Goal: Information Seeking & Learning: Learn about a topic

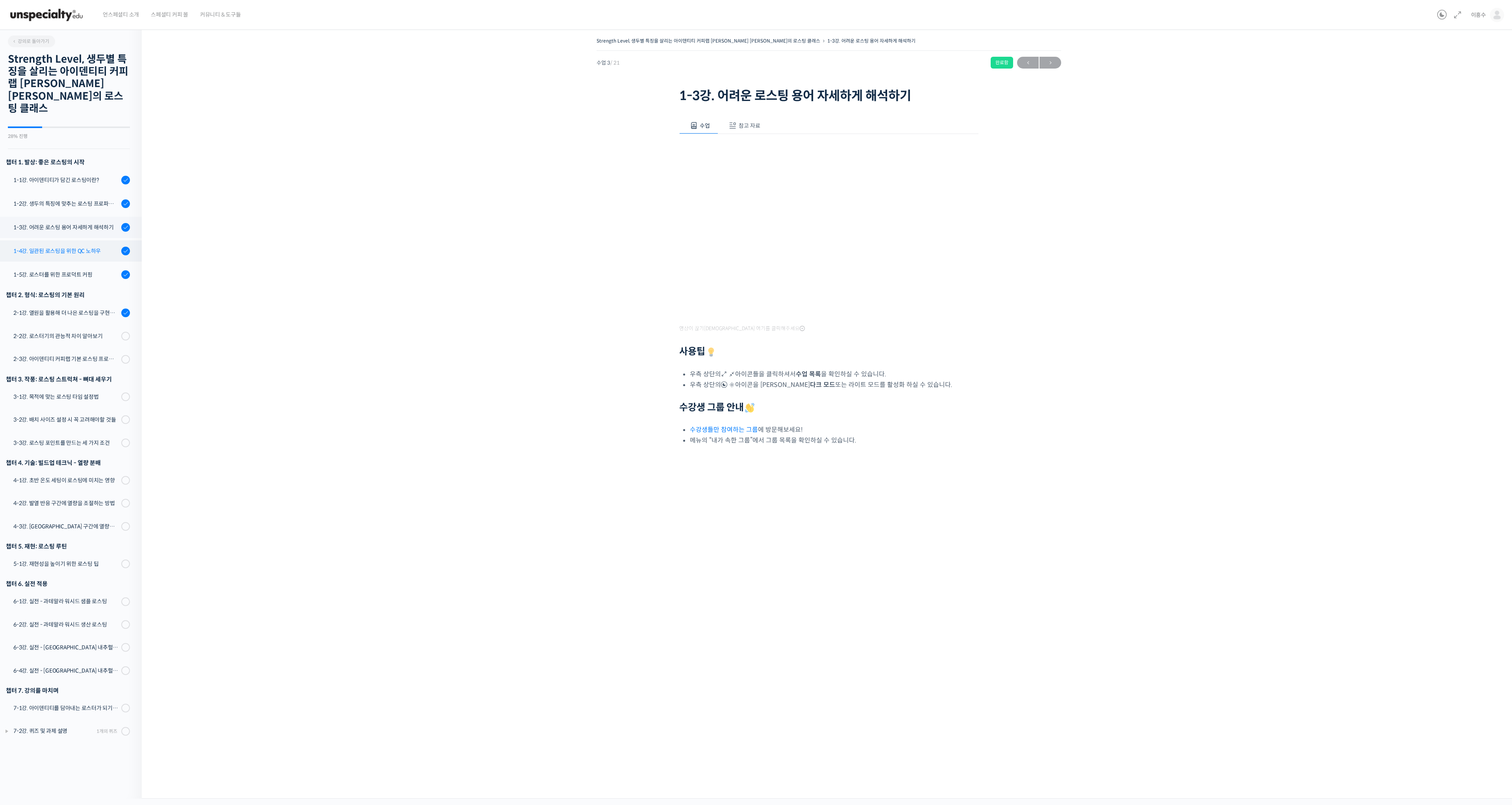
click at [66, 247] on div "1-4강. 일관된 로스팅을 위한 QC 노하우" at bounding box center [66, 251] width 106 height 9
click at [8, 728] on icon at bounding box center [6, 731] width 6 height 6
click at [62, 270] on div "1-5강. 로스터를 위한 프로덕트 커핑" at bounding box center [66, 274] width 106 height 9
click at [78, 308] on div "2-1강. 열원을 활용해 더 나은 로스팅을 구현하는 방법" at bounding box center [66, 312] width 106 height 9
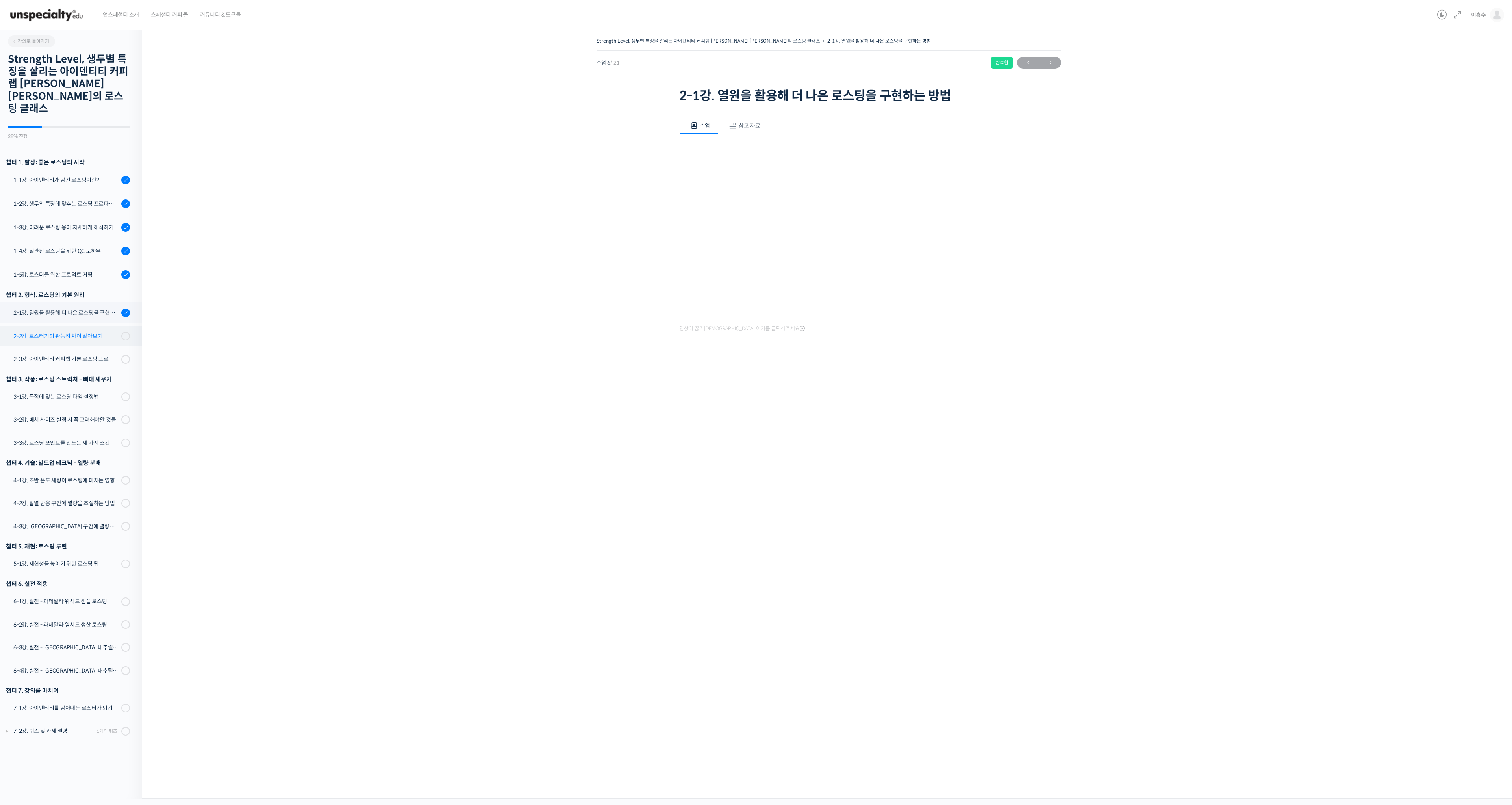
click at [59, 332] on div "2-2강. 로스터기의 관능적 차이 알아보기" at bounding box center [66, 336] width 106 height 9
click at [62, 332] on div "2-2강. 로스터기의 관능적 차이 알아보기" at bounding box center [66, 336] width 106 height 9
click at [80, 355] on div "2-3강. 아이덴티티 커피랩 기본 로스팅 프로파일 세팅" at bounding box center [66, 359] width 106 height 9
click at [84, 332] on div "2-2강. 로스터기의 관능적 차이 알아보기" at bounding box center [66, 336] width 106 height 9
click at [738, 376] on input "완료 처리하기" at bounding box center [718, 370] width 75 height 16
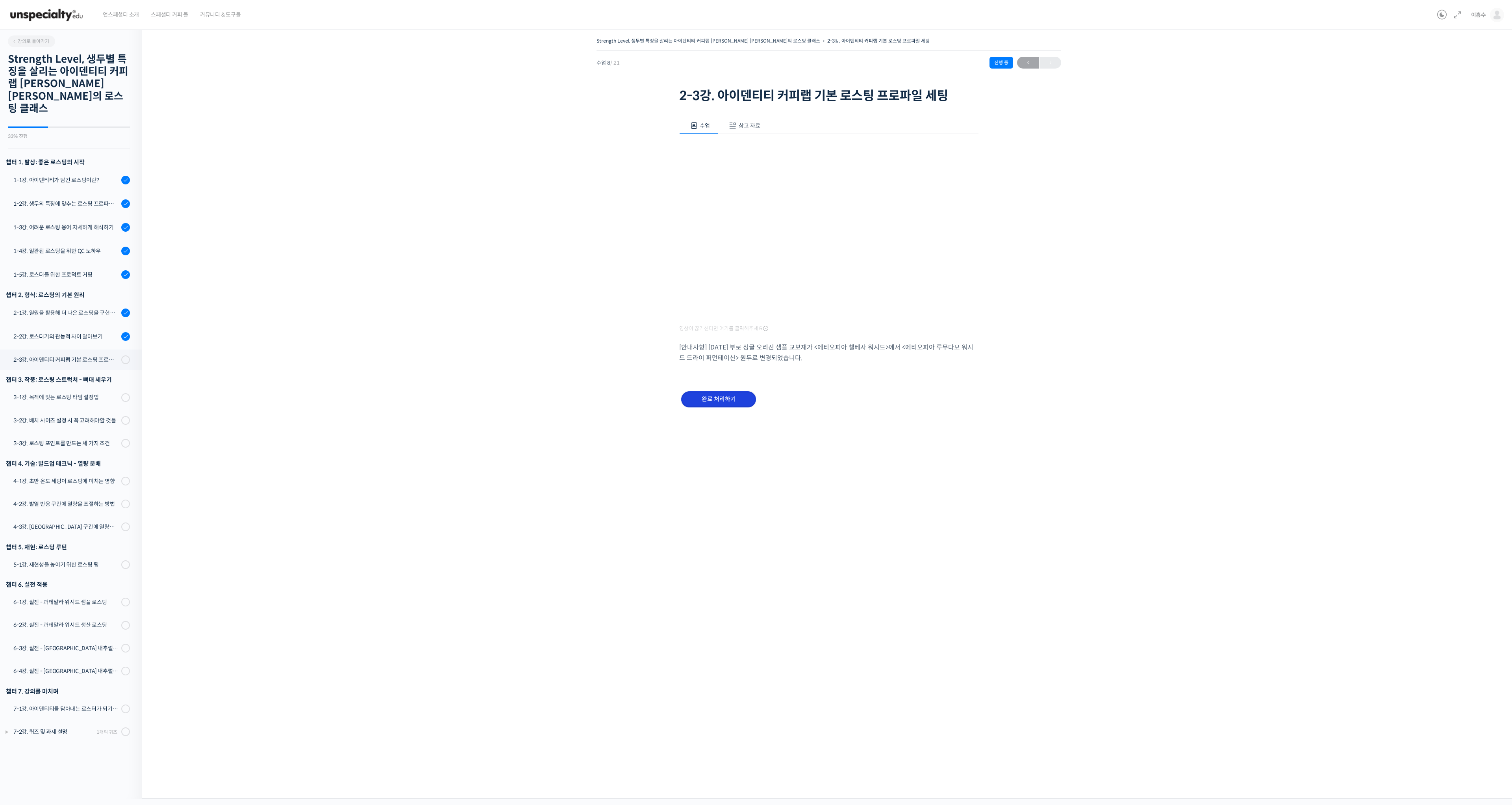
click at [735, 401] on input "완료 처리하기" at bounding box center [718, 399] width 75 height 16
